Goal: Task Accomplishment & Management: Complete application form

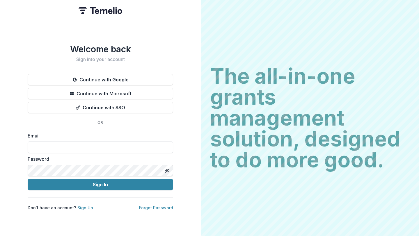
click at [123, 142] on input at bounding box center [101, 148] width 146 height 12
type input "**********"
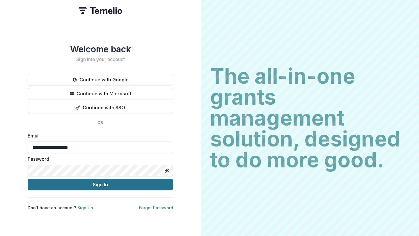
click at [105, 184] on button "Sign In" at bounding box center [101, 185] width 146 height 12
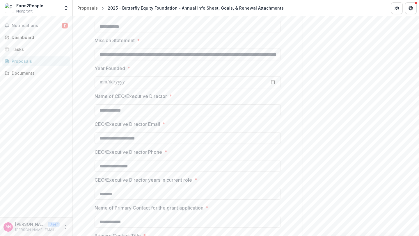
scroll to position [399, 0]
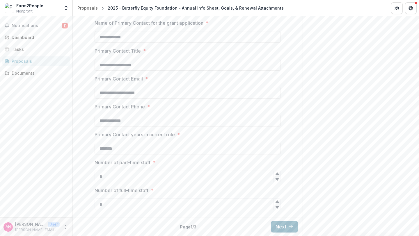
click at [283, 225] on button "Next" at bounding box center [284, 227] width 27 height 12
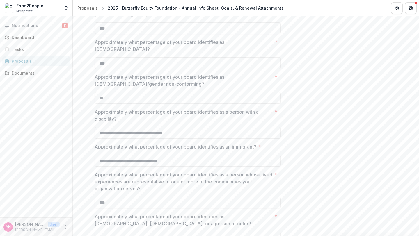
scroll to position [371, 0]
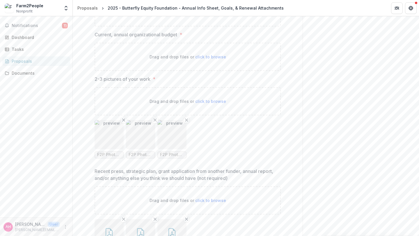
scroll to position [1407, 0]
